Goal: Information Seeking & Learning: Learn about a topic

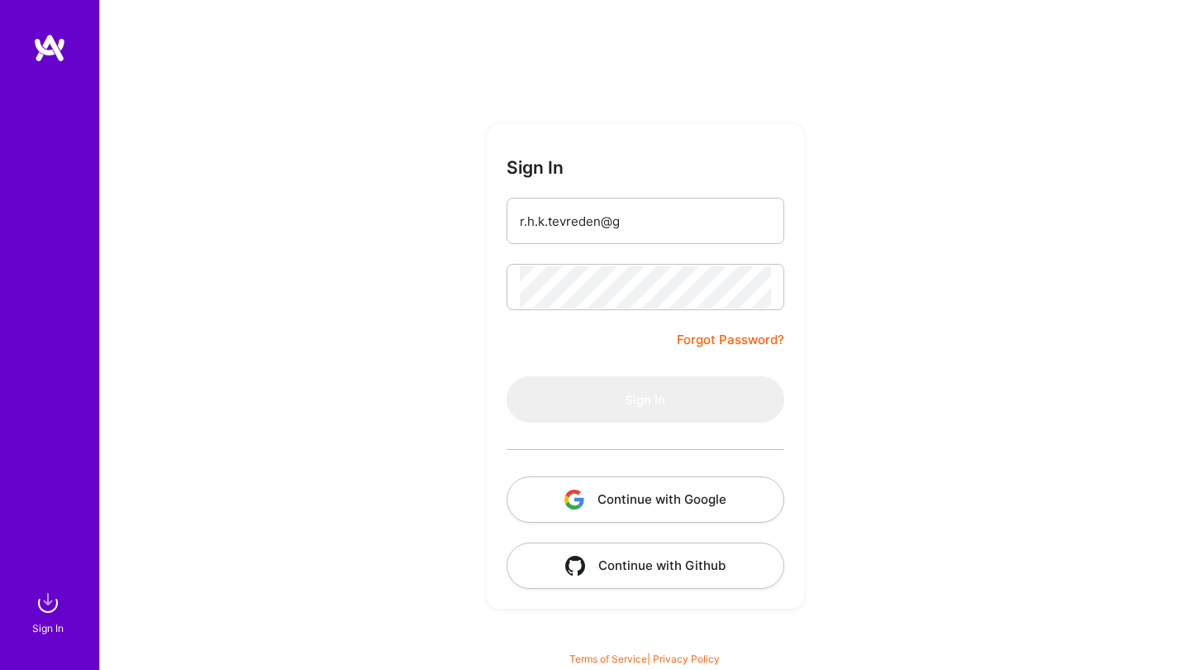
type input "r.h.k.tevreden@gm"
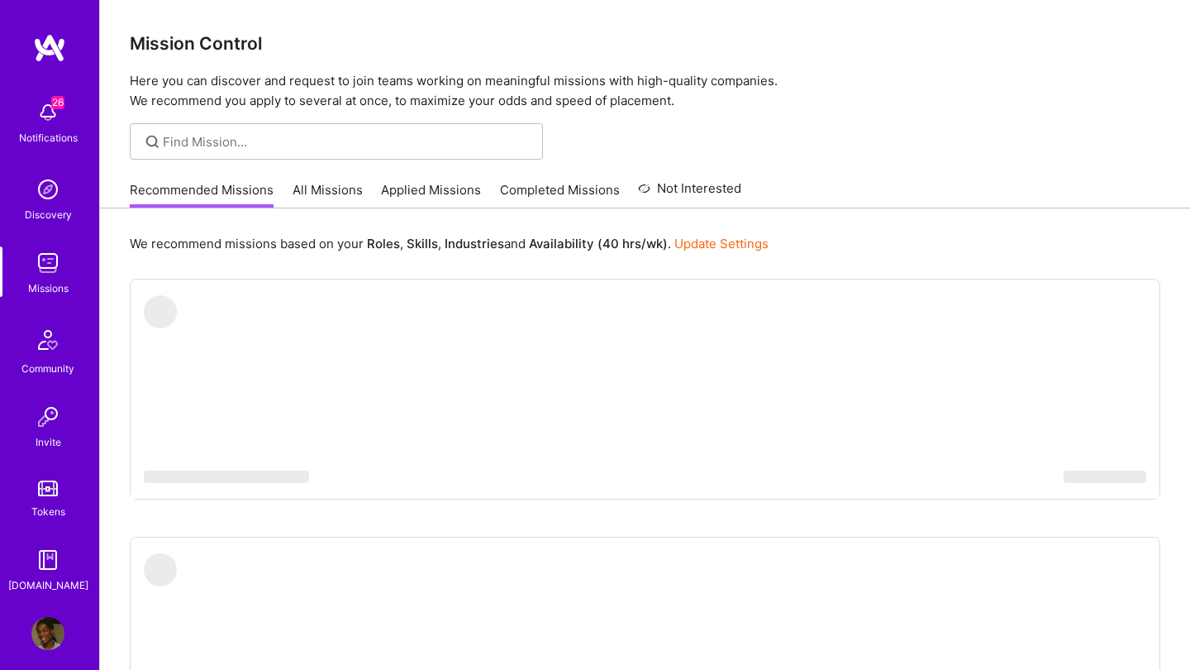
click at [808, 232] on div "We recommend missions based on your Roles , Skills , Industries and Availabilit…" at bounding box center [645, 243] width 1031 height 31
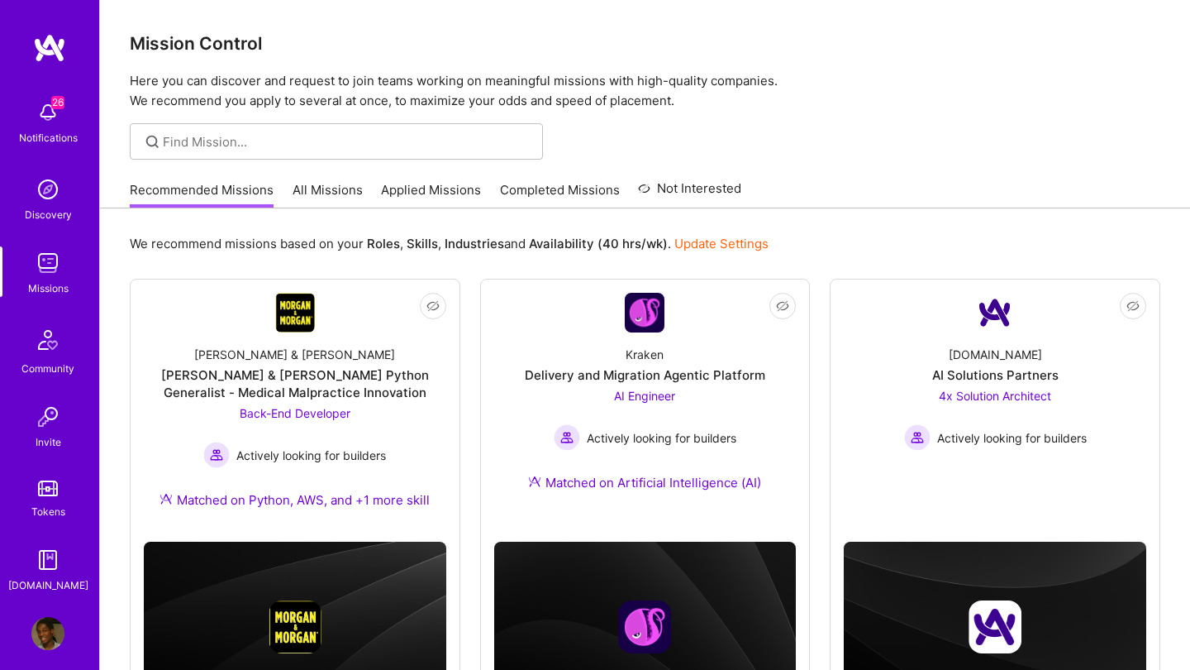
click at [341, 188] on link "All Missions" at bounding box center [328, 194] width 70 height 27
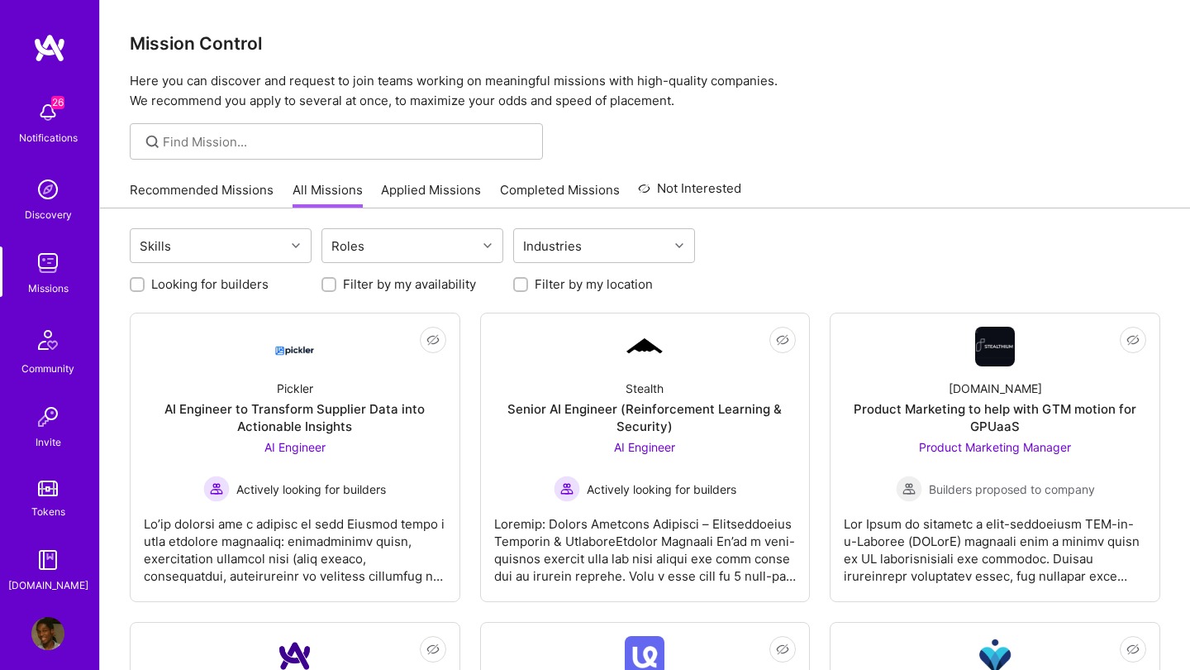
click at [523, 284] on input "Filter by my location" at bounding box center [523, 285] width 12 height 12
checkbox input "true"
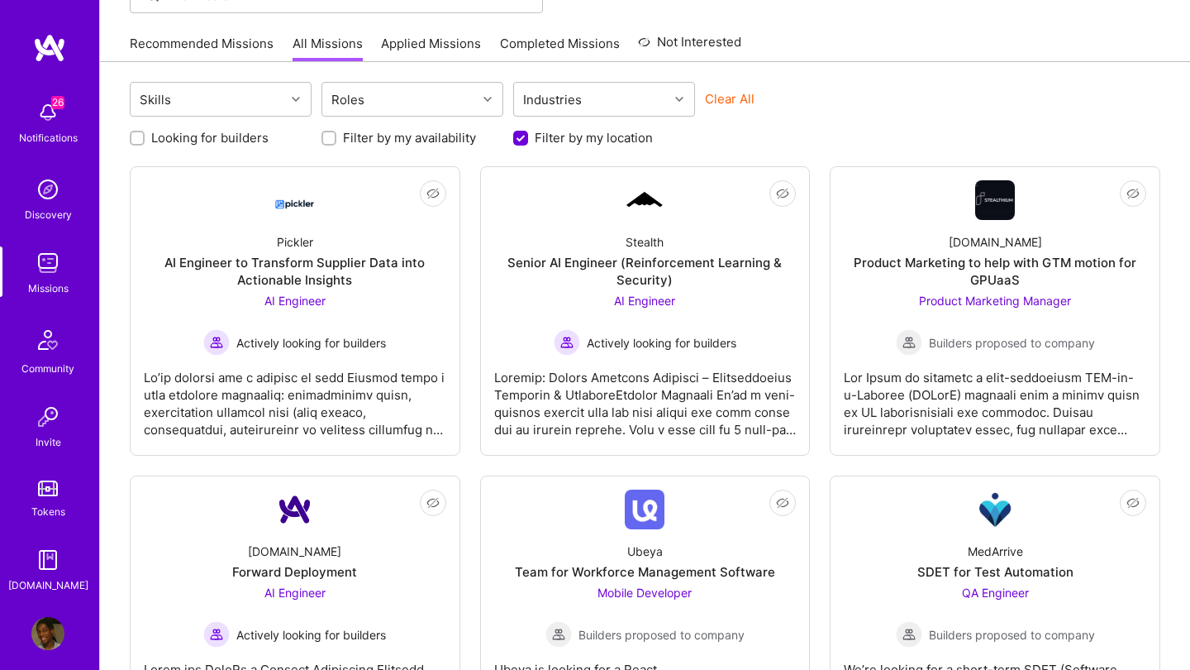
scroll to position [145, 0]
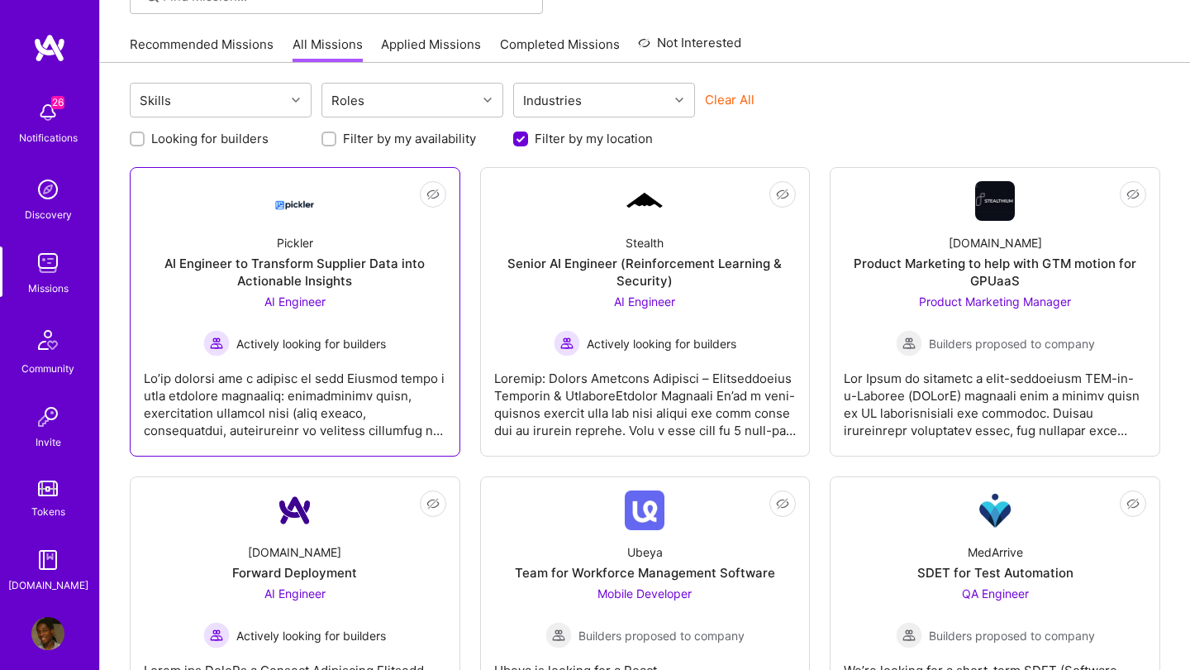
click at [312, 277] on div "AI Engineer to Transform Supplier Data into Actionable Insights" at bounding box center [295, 272] width 303 height 35
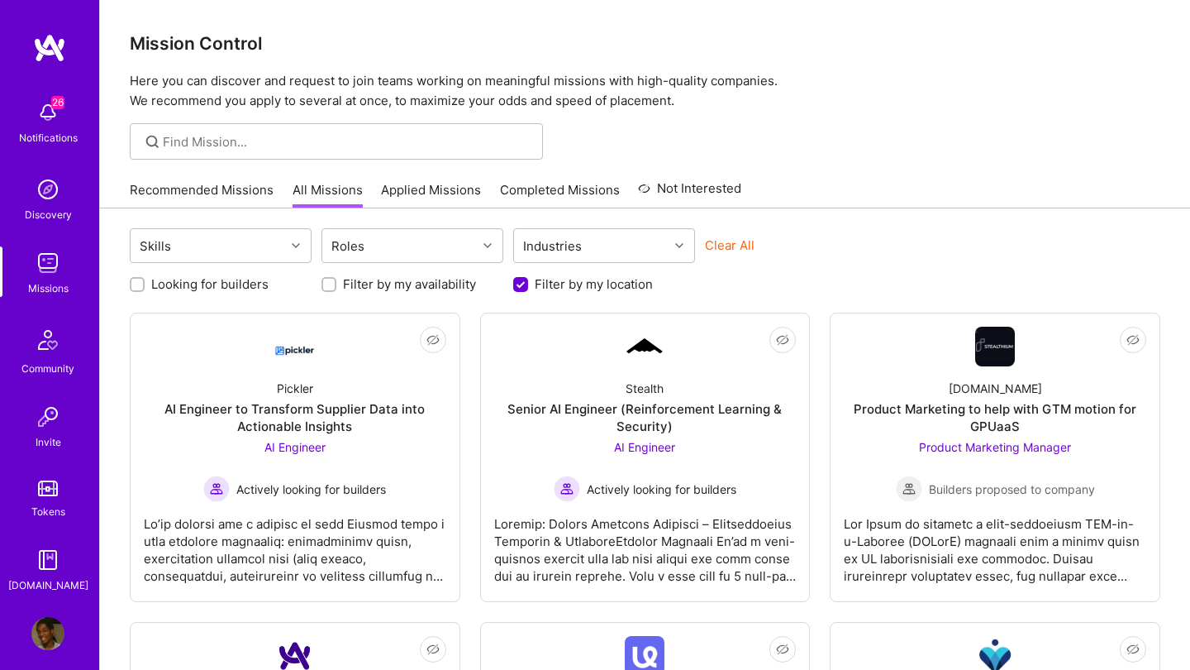
scroll to position [145, 0]
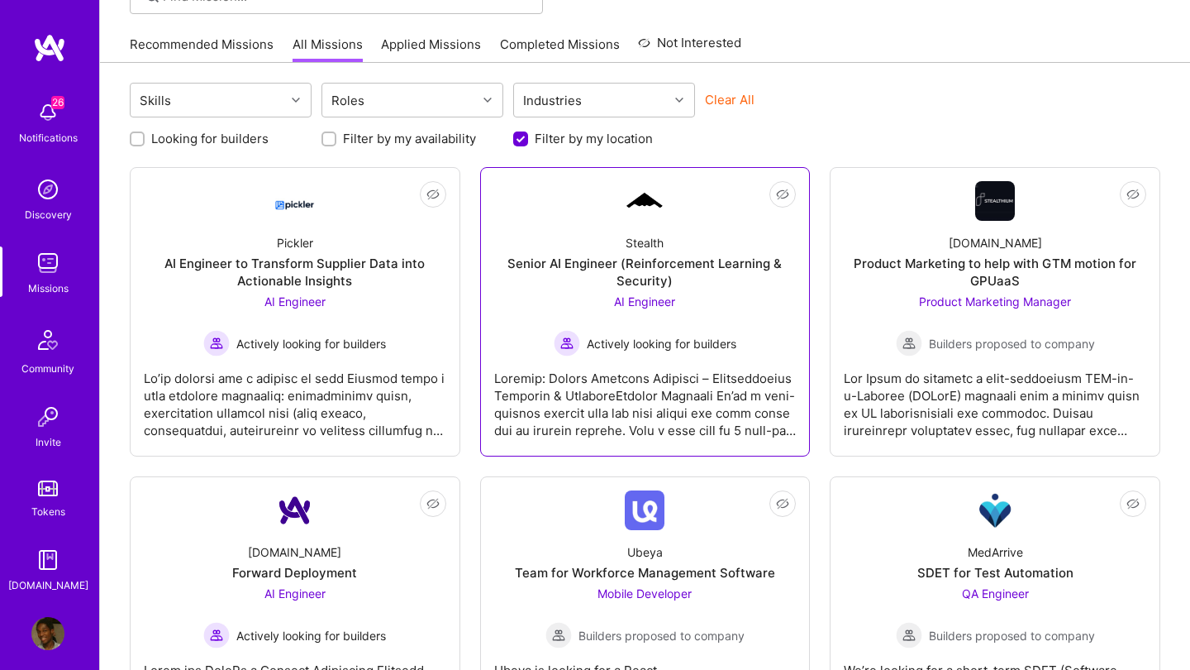
click at [713, 317] on div "AI Engineer Actively looking for builders" at bounding box center [645, 325] width 183 height 64
